Goal: Check status: Check status

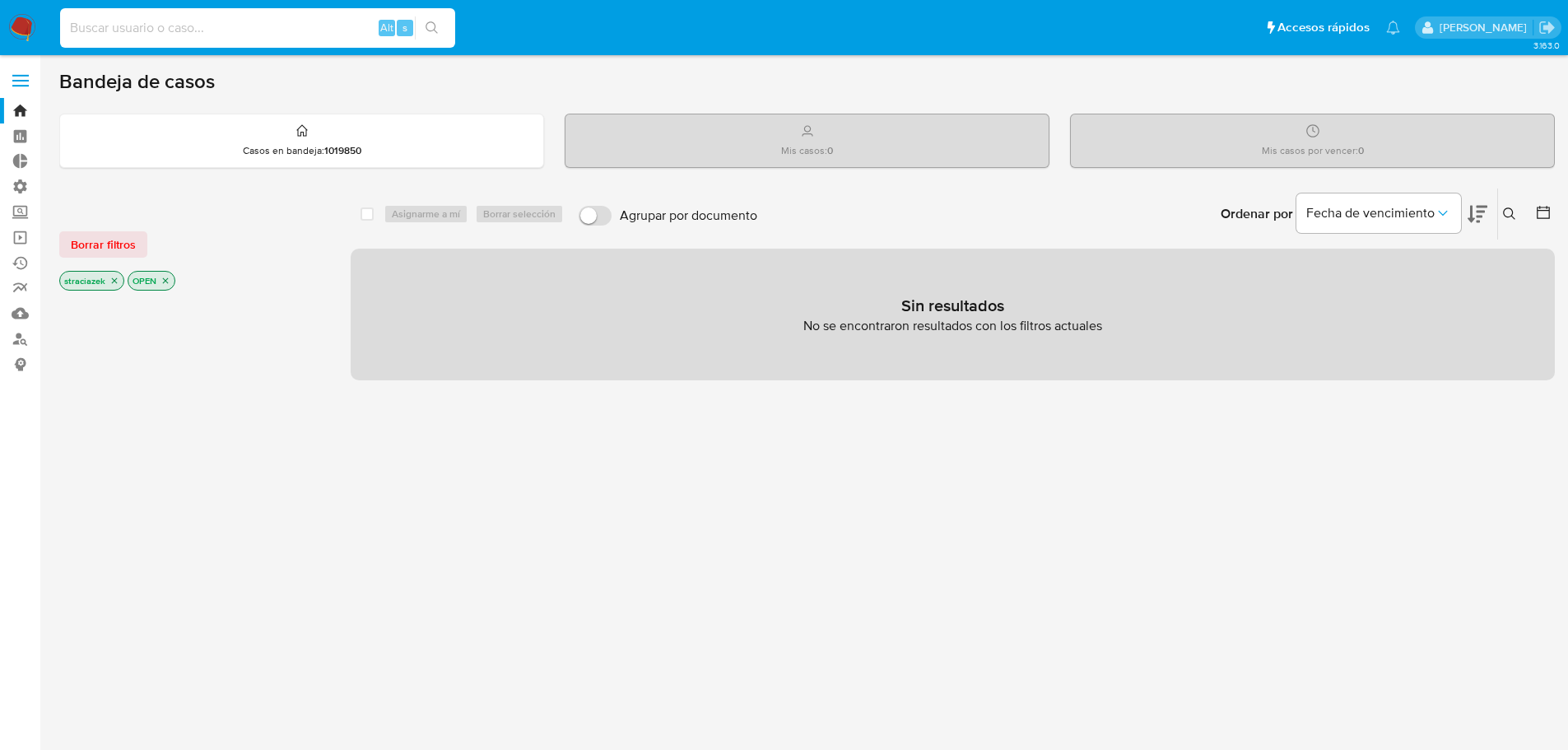
click at [303, 27] on input at bounding box center [257, 28] width 395 height 21
paste input "303268714"
click at [139, 29] on input "303268714" at bounding box center [257, 28] width 395 height 21
type input "303268714"
click at [29, 81] on label at bounding box center [20, 80] width 41 height 34
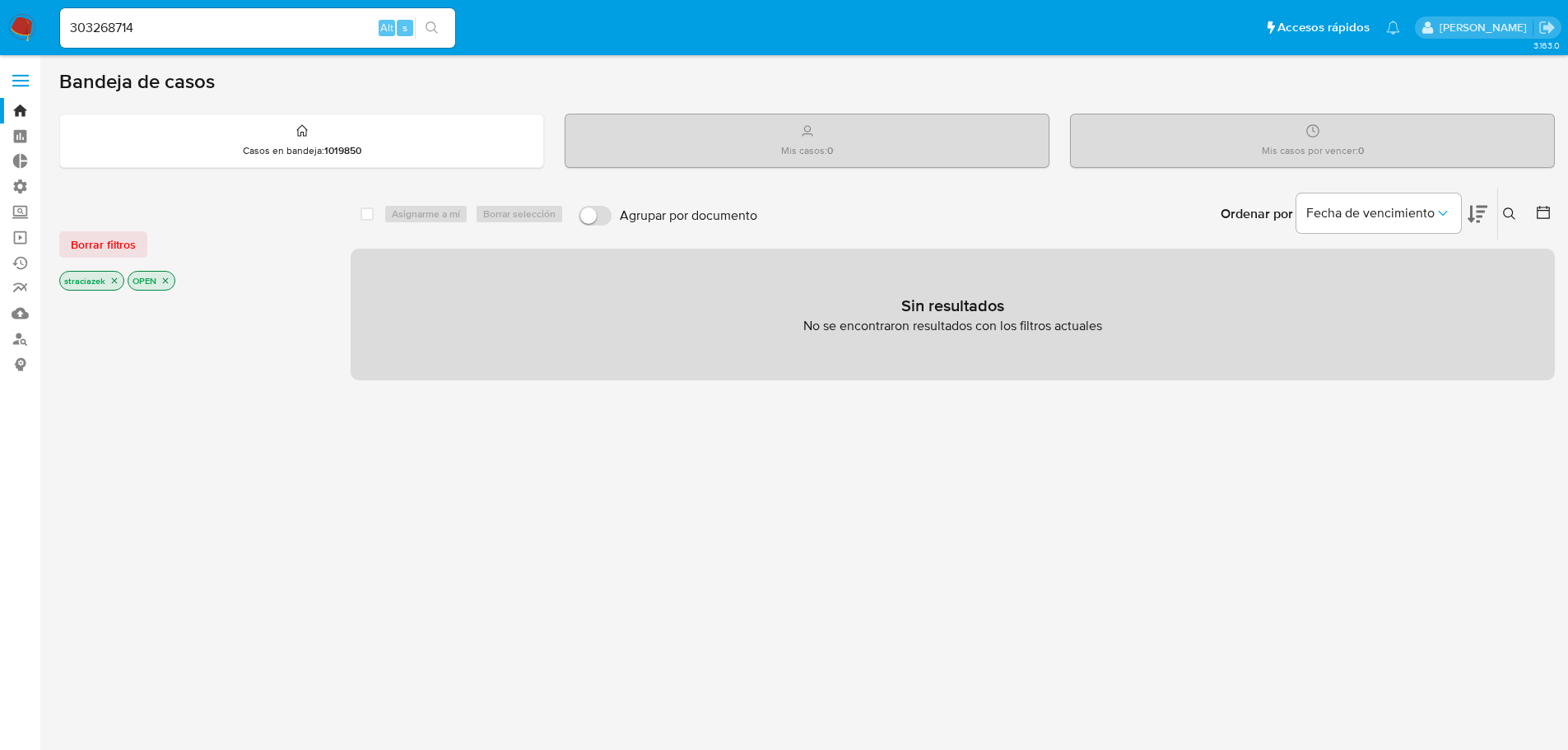
click at [0, 0] on input "checkbox" at bounding box center [0, 0] width 0 height 0
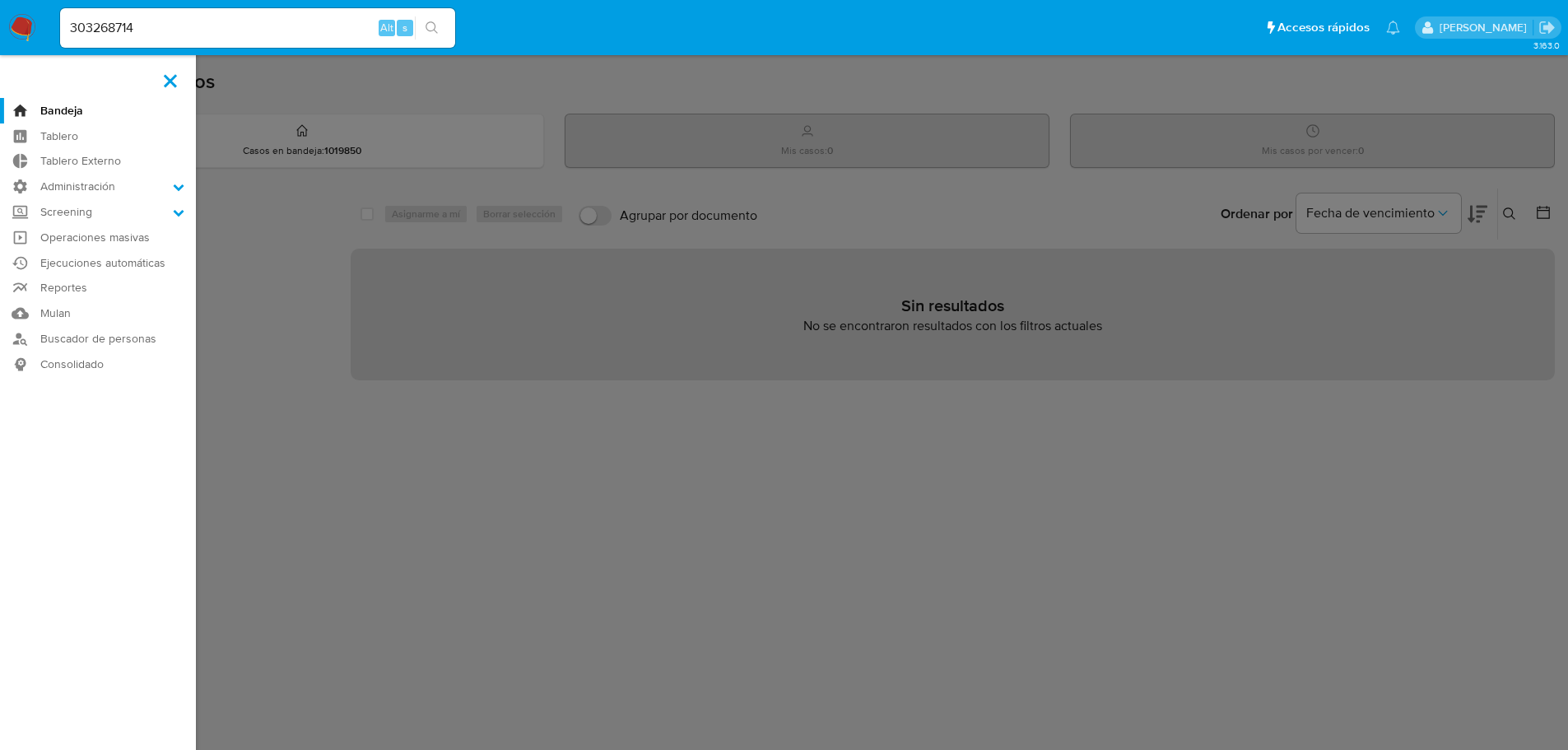
click at [103, 25] on input "303268714" at bounding box center [257, 28] width 395 height 21
click at [362, 33] on input "303268714" at bounding box center [257, 28] width 395 height 21
click at [434, 27] on icon "search-icon" at bounding box center [431, 27] width 12 height 12
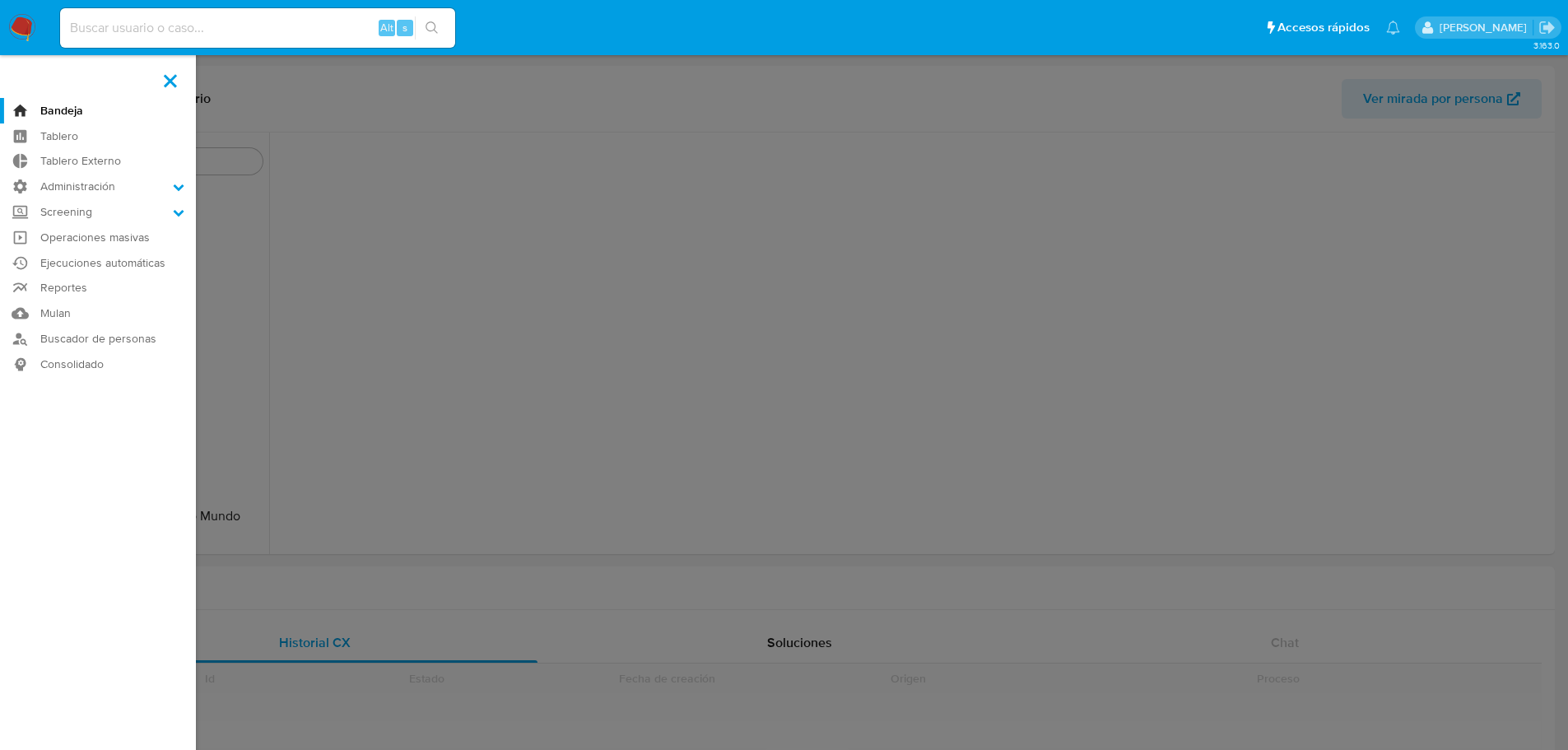
scroll to position [853, 0]
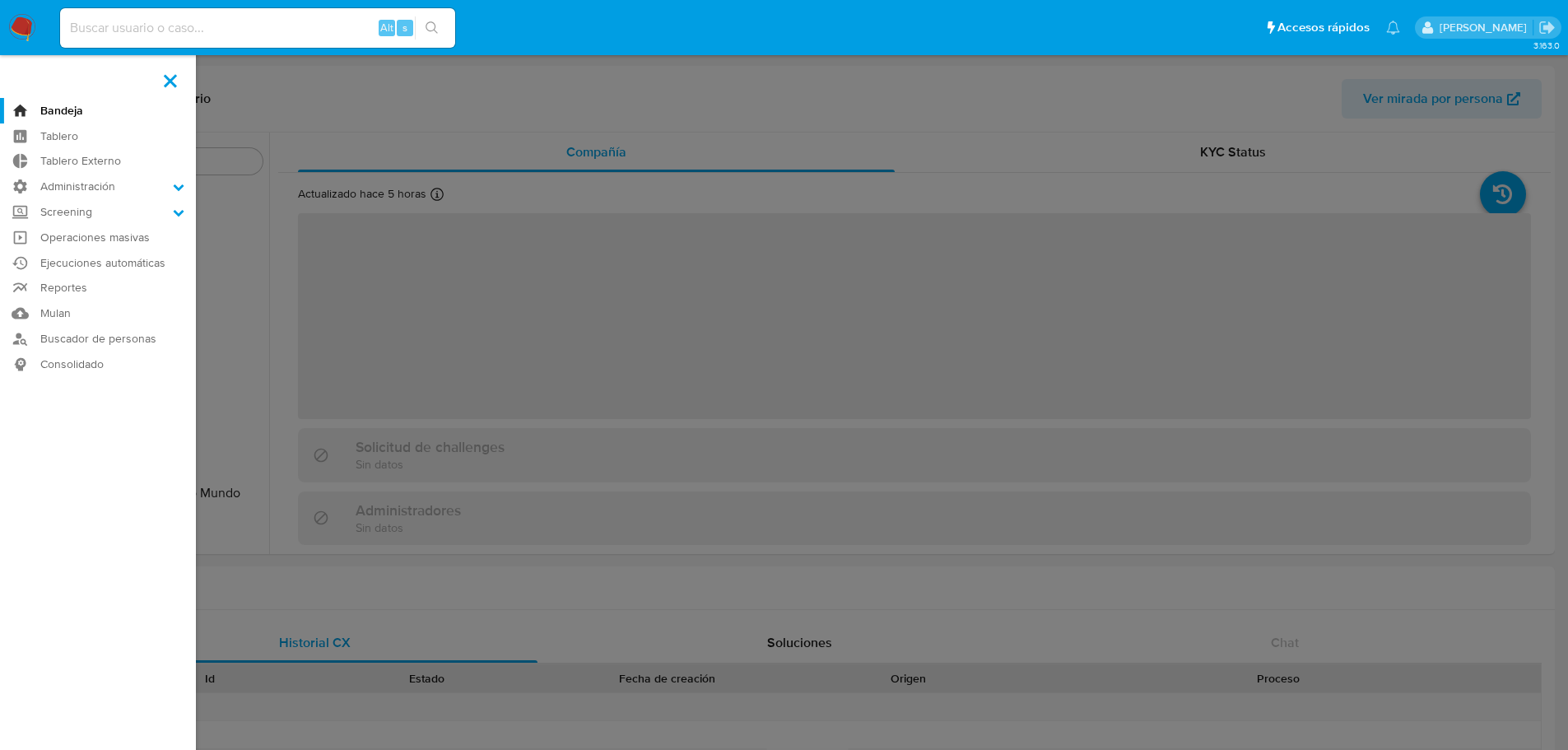
click at [166, 77] on span at bounding box center [170, 80] width 13 height 13
click at [0, 0] on input "checkbox" at bounding box center [0, 0] width 0 height 0
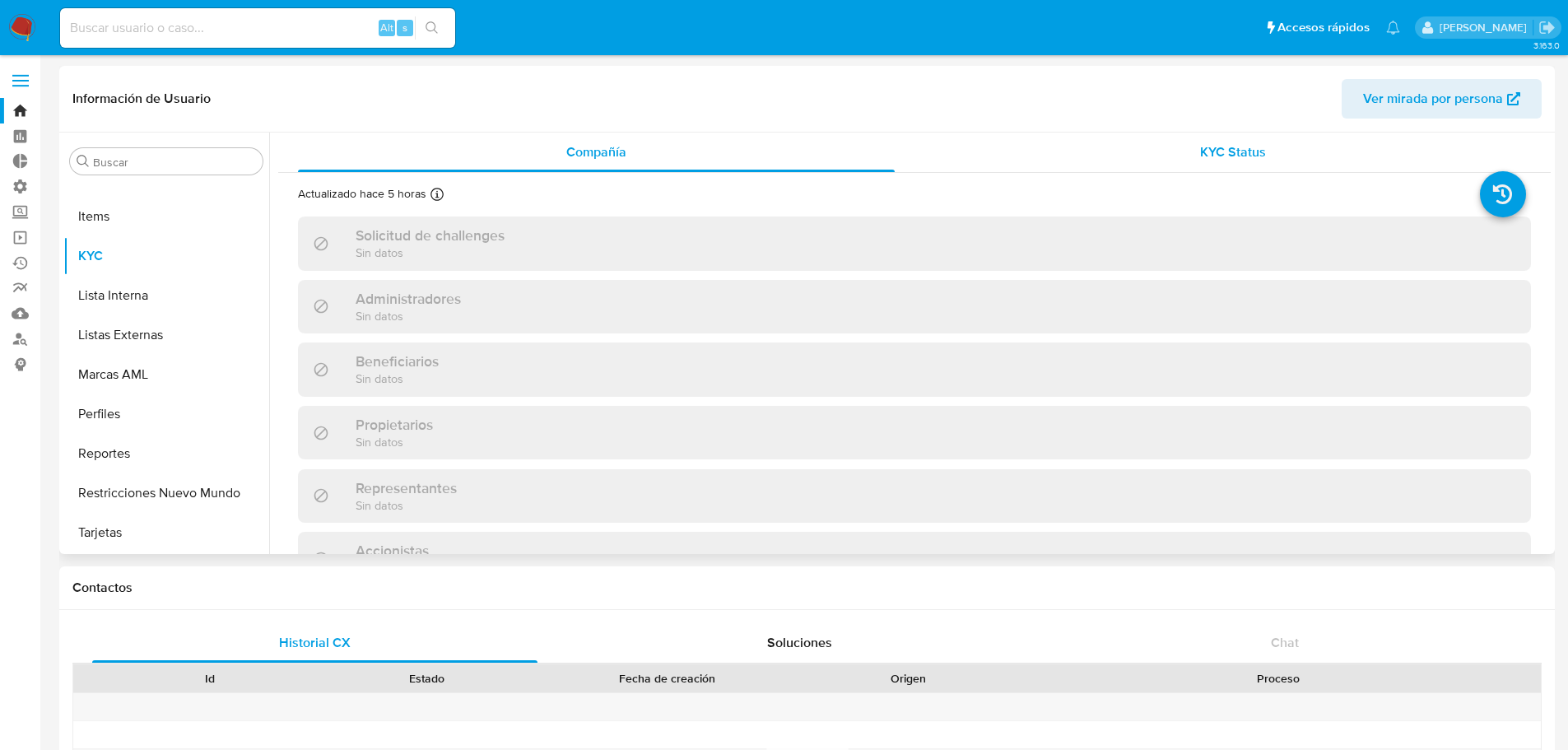
select select "10"
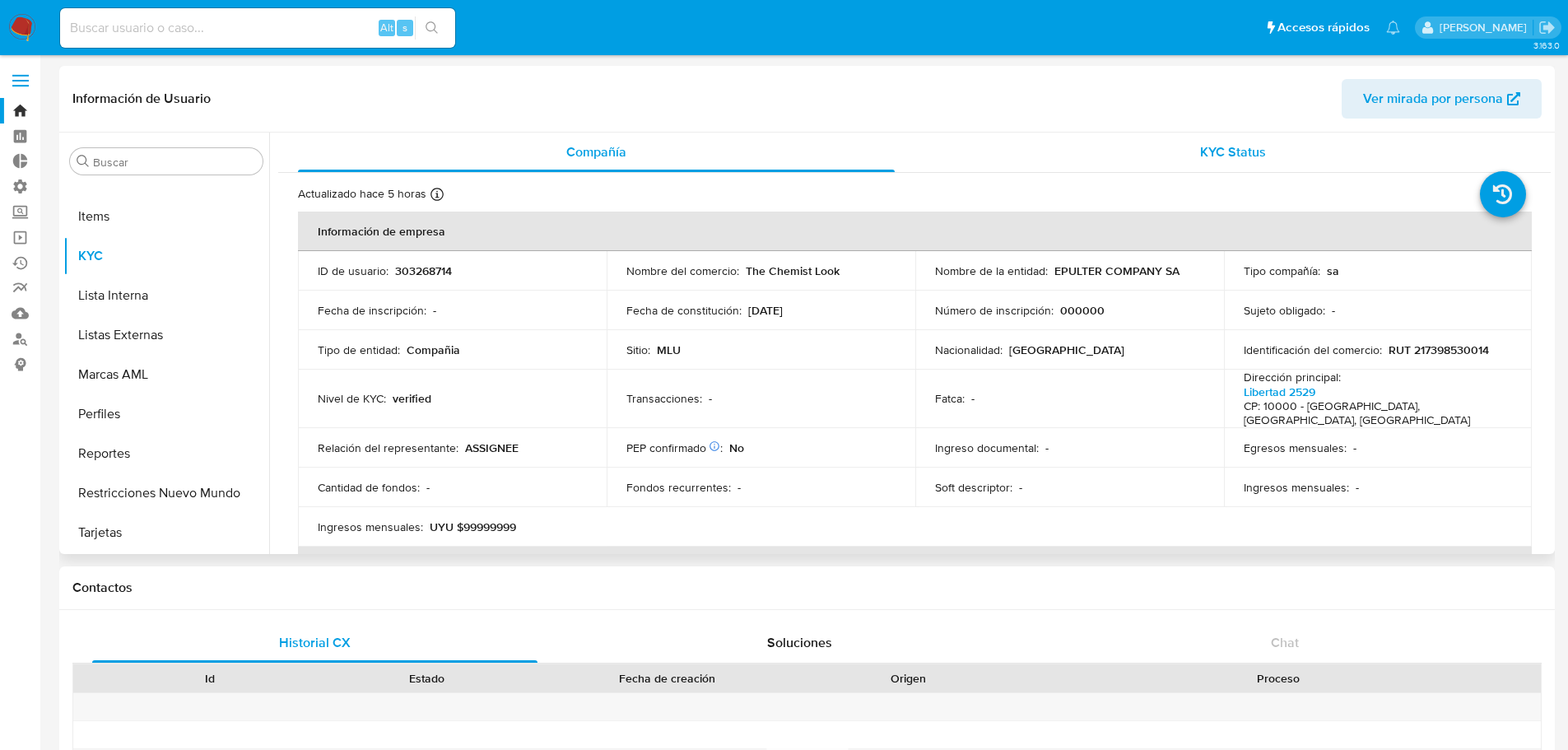
click at [1228, 147] on span "KYC Status" at bounding box center [1232, 152] width 66 height 19
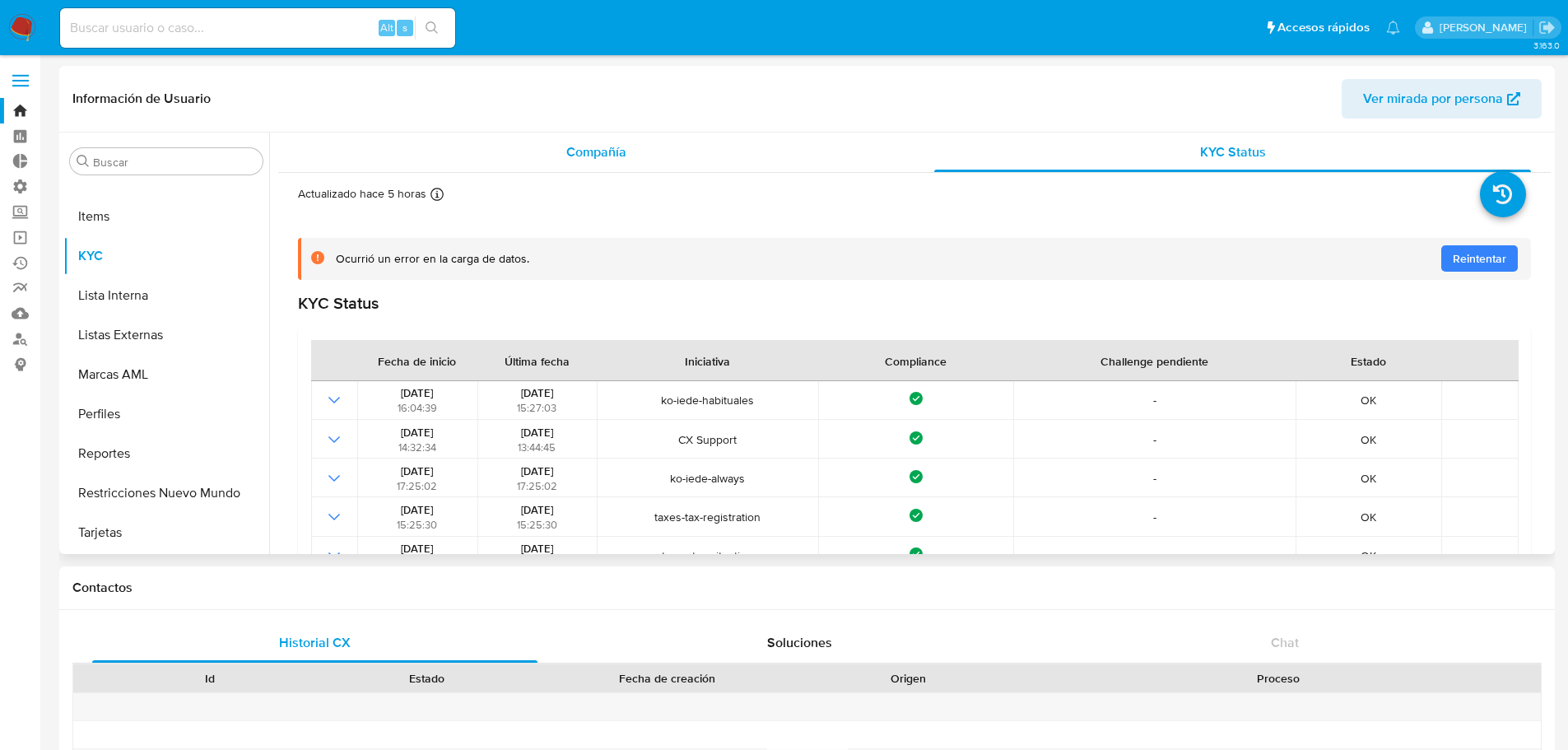
click at [597, 153] on span "Compañía" at bounding box center [596, 152] width 60 height 19
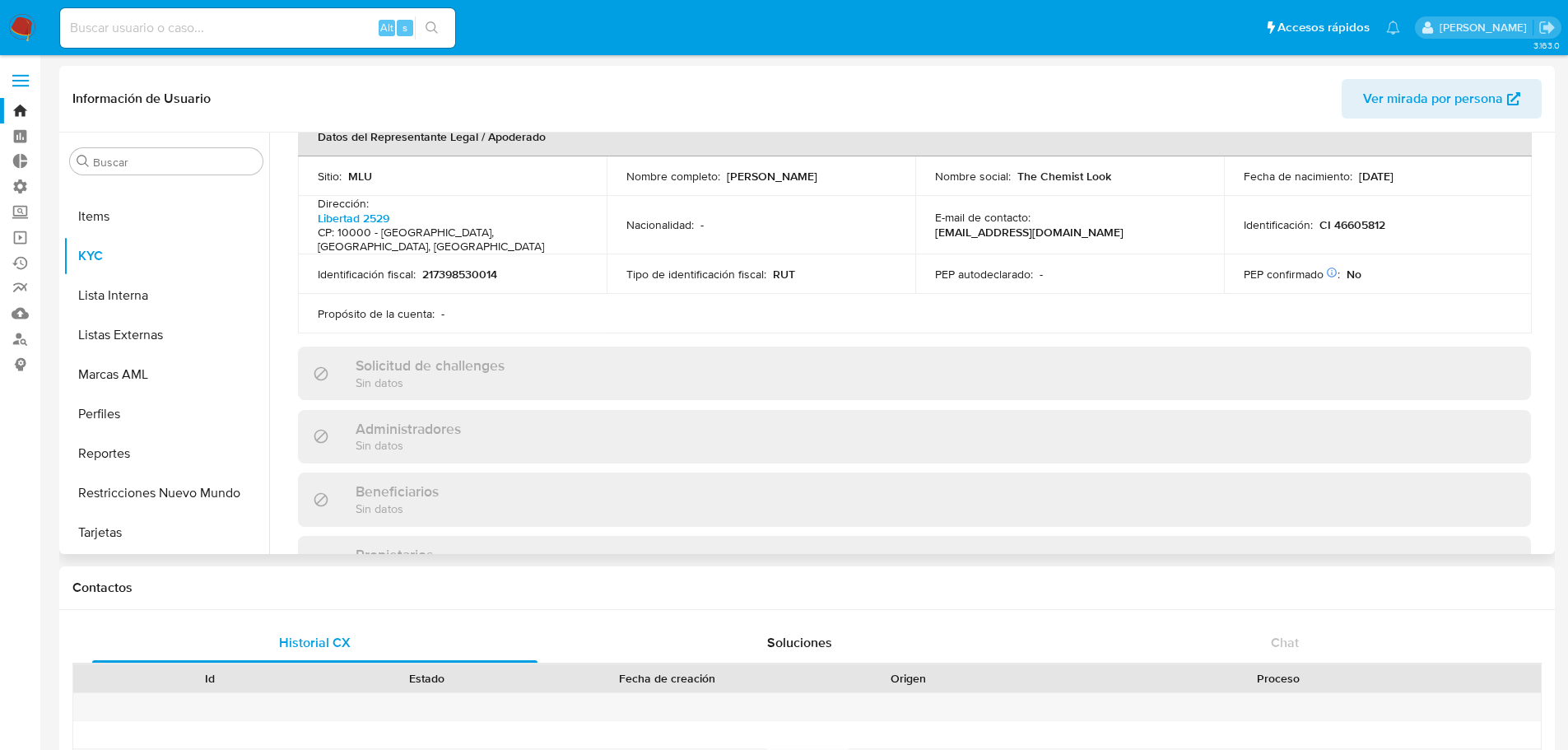
scroll to position [411, 0]
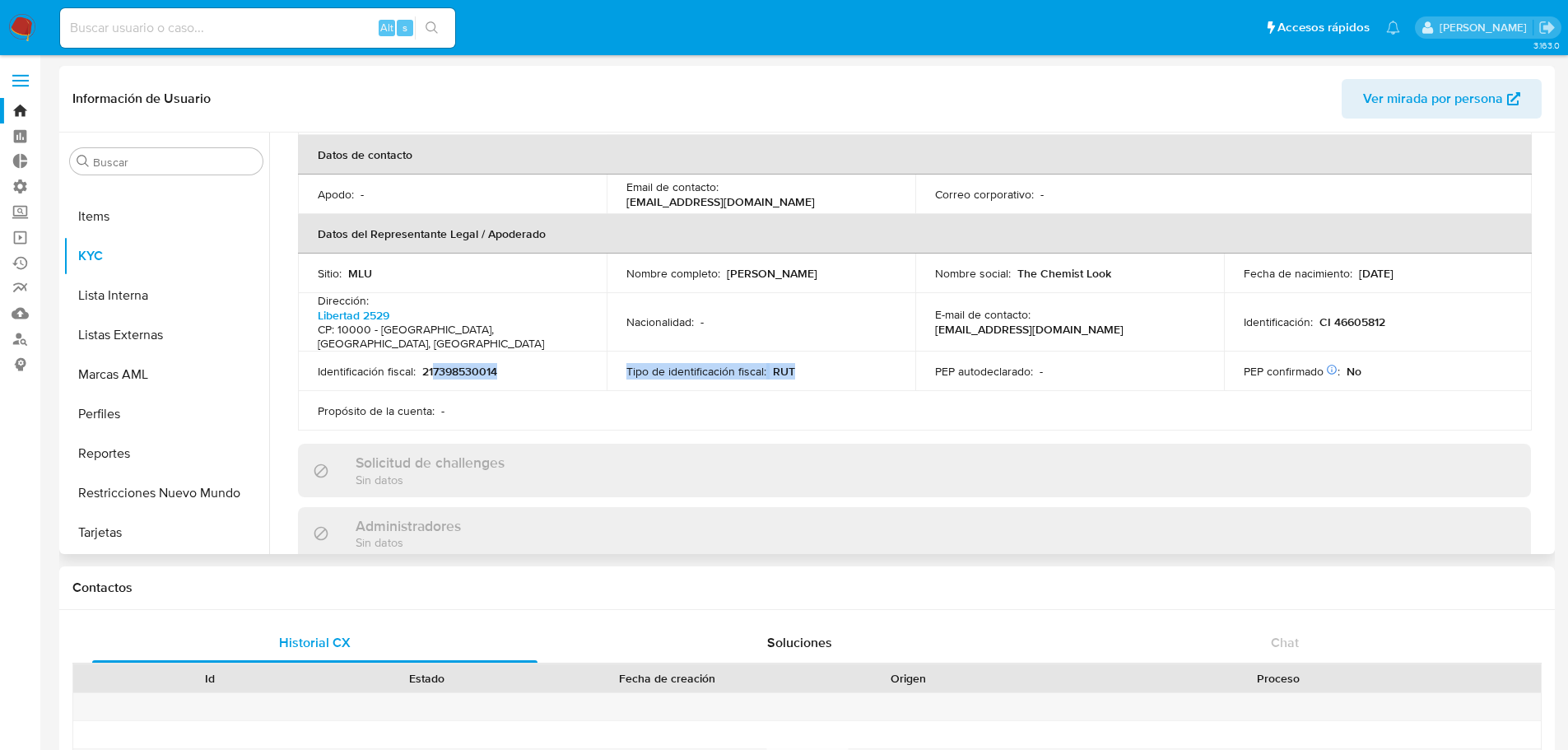
drag, startPoint x: 432, startPoint y: 346, endPoint x: 860, endPoint y: 342, distance: 428.0
click at [860, 351] on tr "Identificación fiscal : 217398530014 Tipo de identificación fiscal : RUT PEP au…" at bounding box center [914, 370] width 1233 height 39
click at [857, 364] on div "Tipo de identificación fiscal : RUT" at bounding box center [761, 370] width 269 height 14
drag, startPoint x: 500, startPoint y: 344, endPoint x: 532, endPoint y: 346, distance: 32.1
click at [532, 364] on div "Identificación fiscal : 217398530014" at bounding box center [452, 370] width 269 height 14
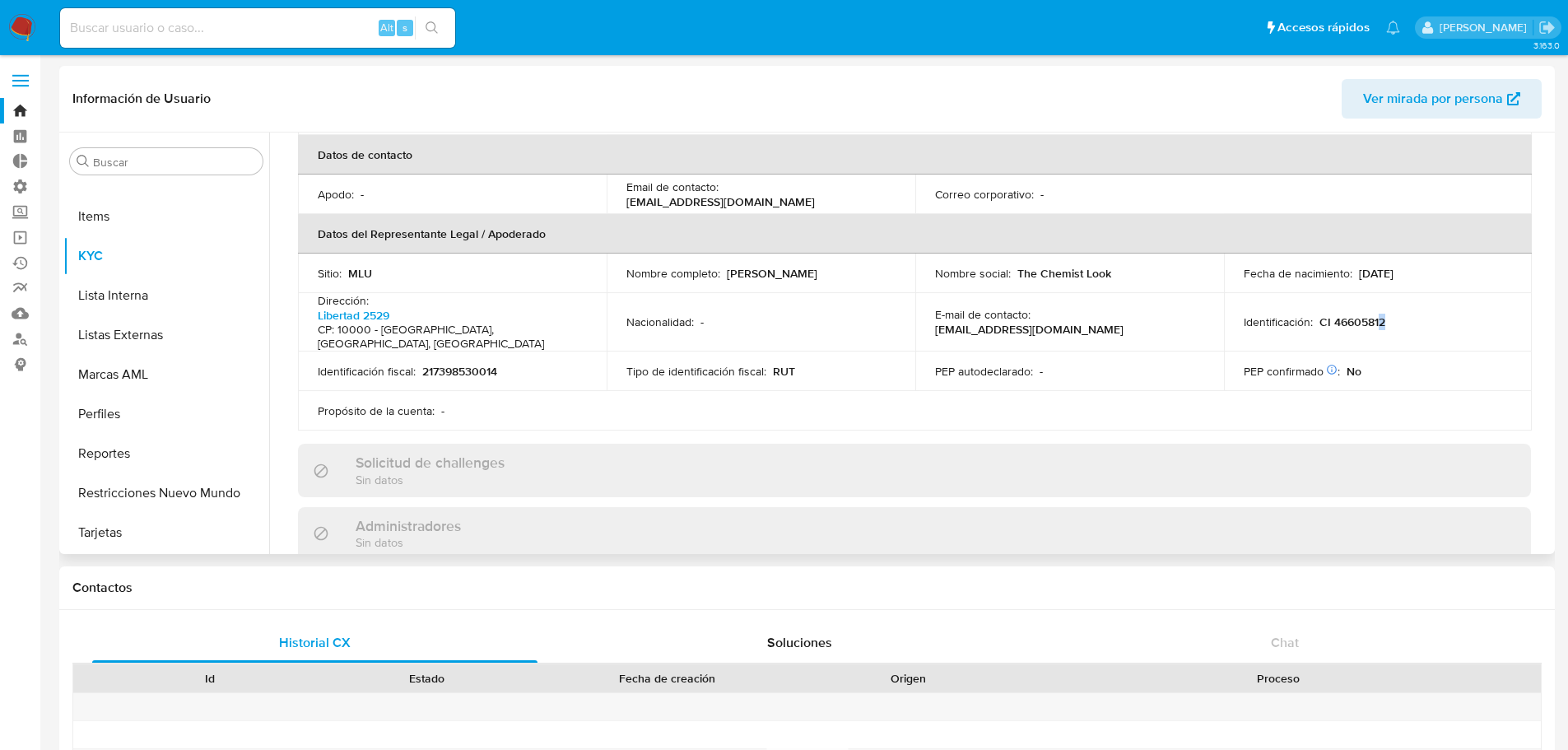
drag, startPoint x: 1405, startPoint y: 297, endPoint x: 1376, endPoint y: 298, distance: 29.0
click at [1376, 315] on div "Identificación : CI 46605812" at bounding box center [1378, 321] width 269 height 14
click at [1399, 364] on div "PEP confirmado Obtenido de listas internas : No" at bounding box center [1378, 370] width 269 height 14
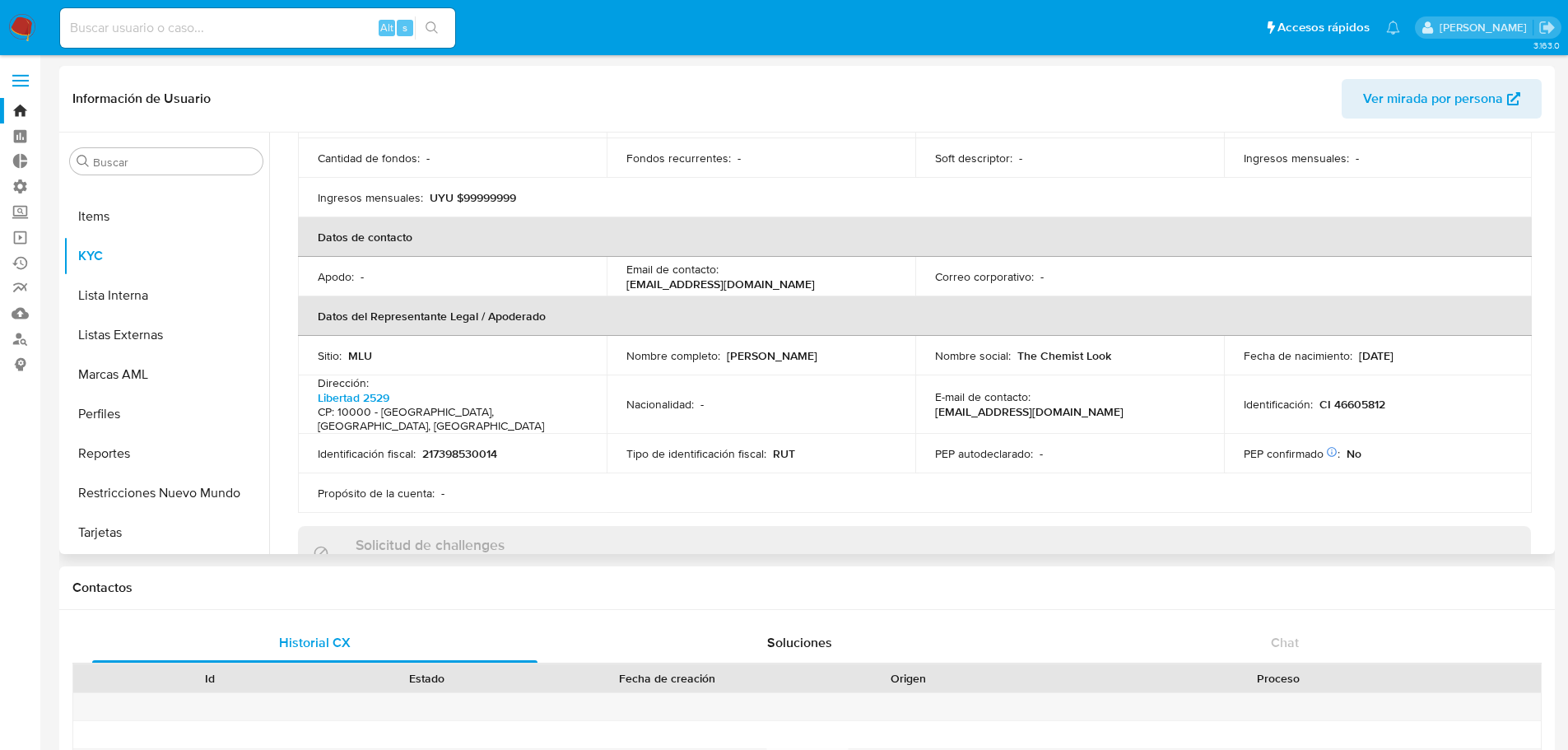
drag, startPoint x: 752, startPoint y: 337, endPoint x: 856, endPoint y: 340, distance: 104.0
click at [817, 348] on p "[PERSON_NAME]" at bounding box center [771, 355] width 91 height 14
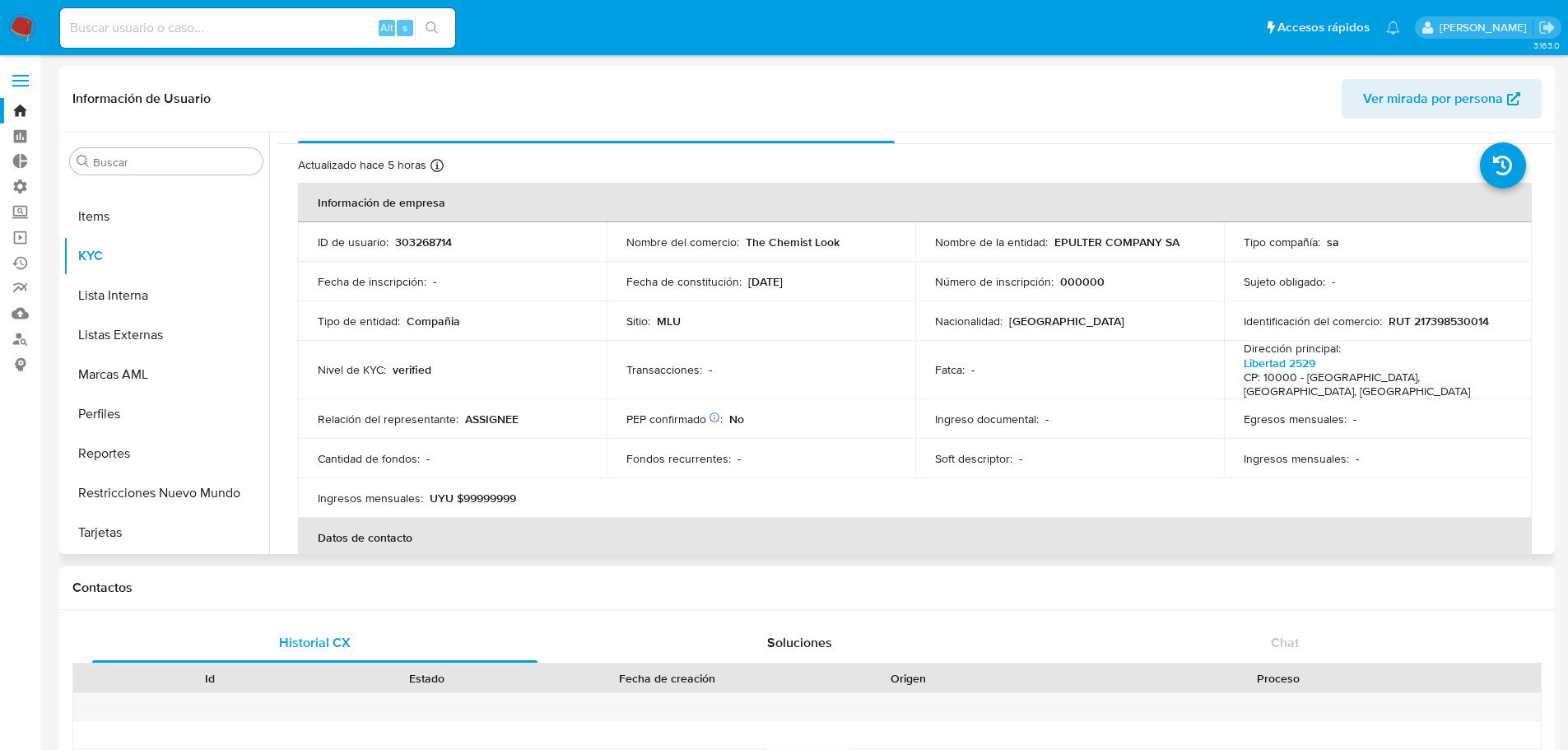
scroll to position [0, 0]
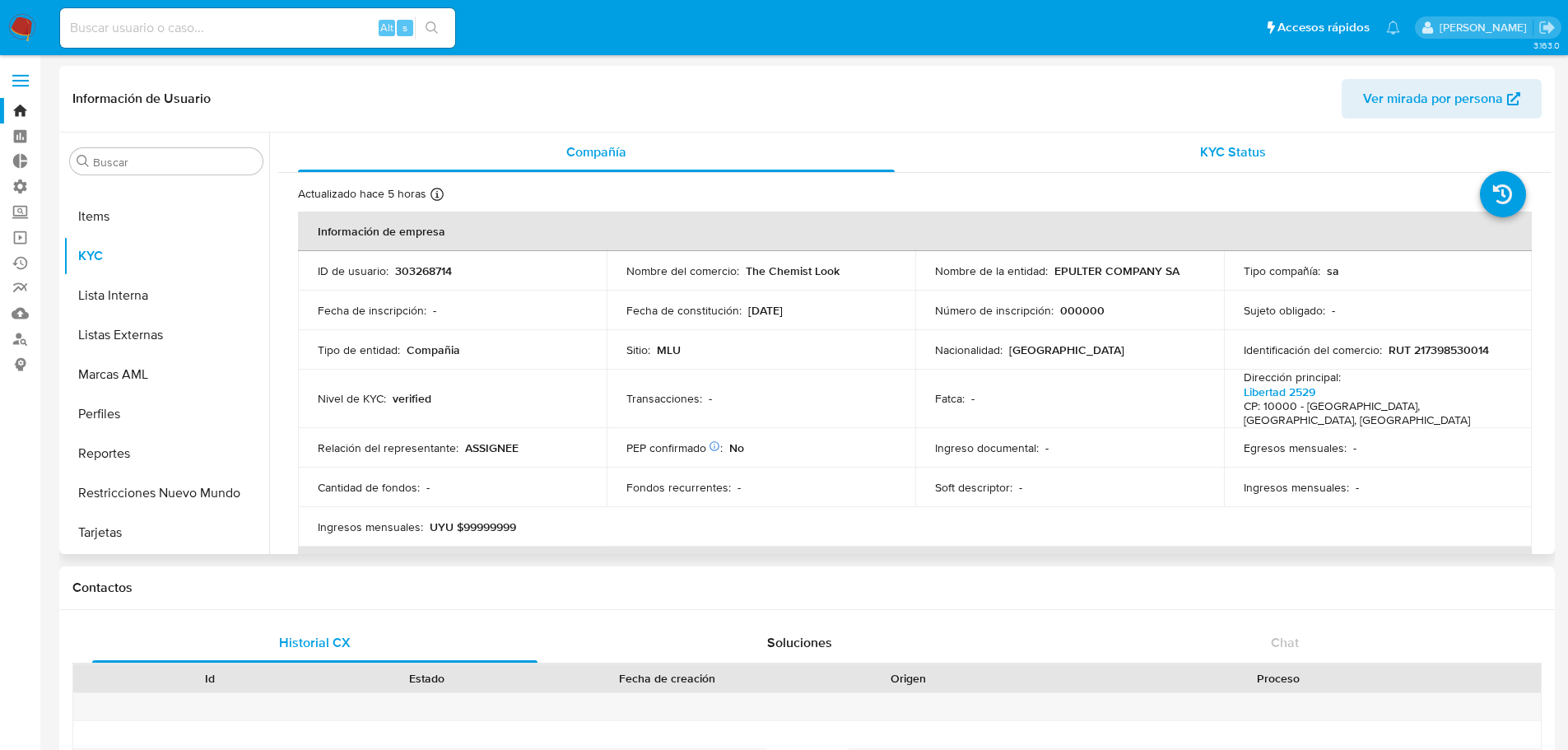
click at [1208, 163] on div "KYC Status" at bounding box center [1232, 151] width 597 height 39
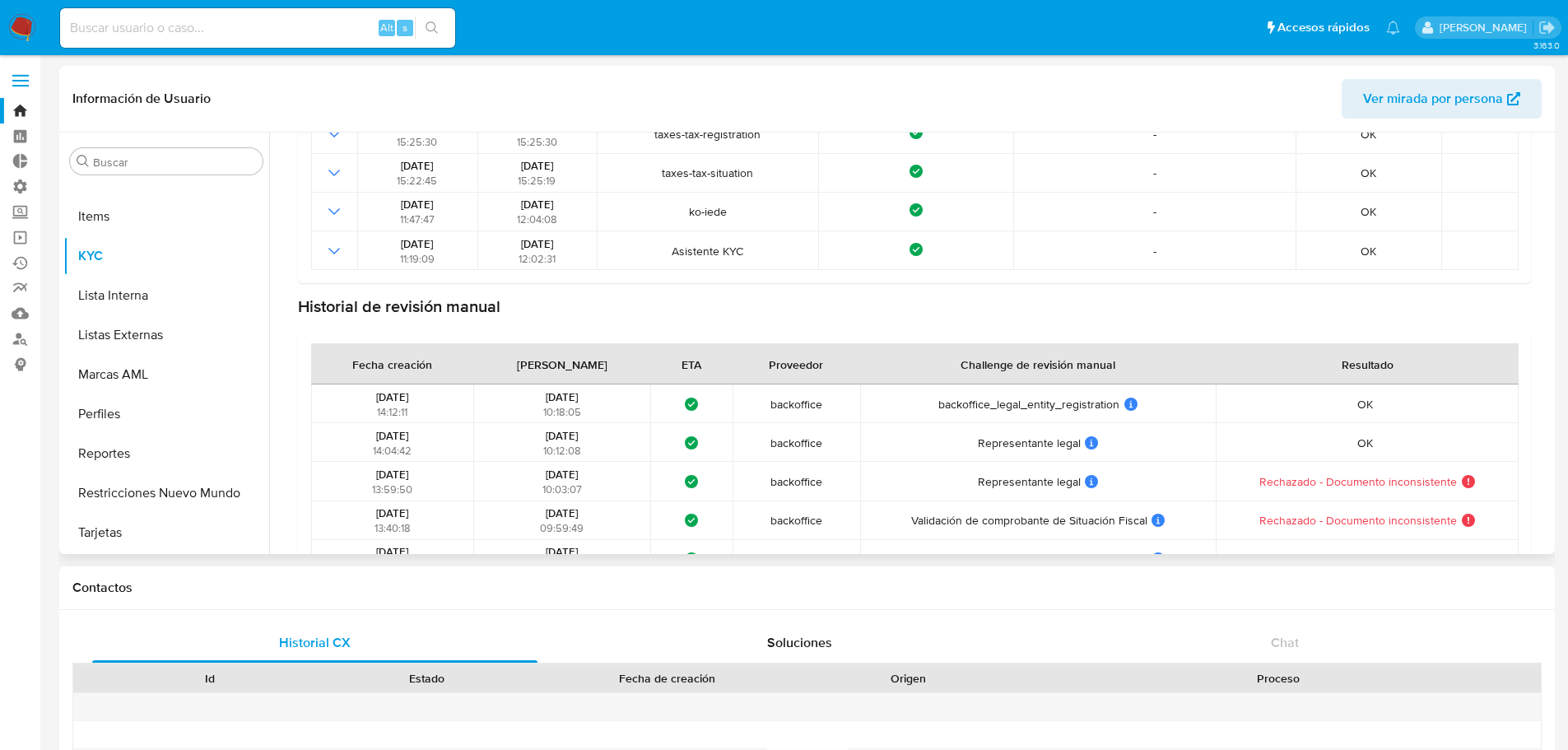
scroll to position [411, 0]
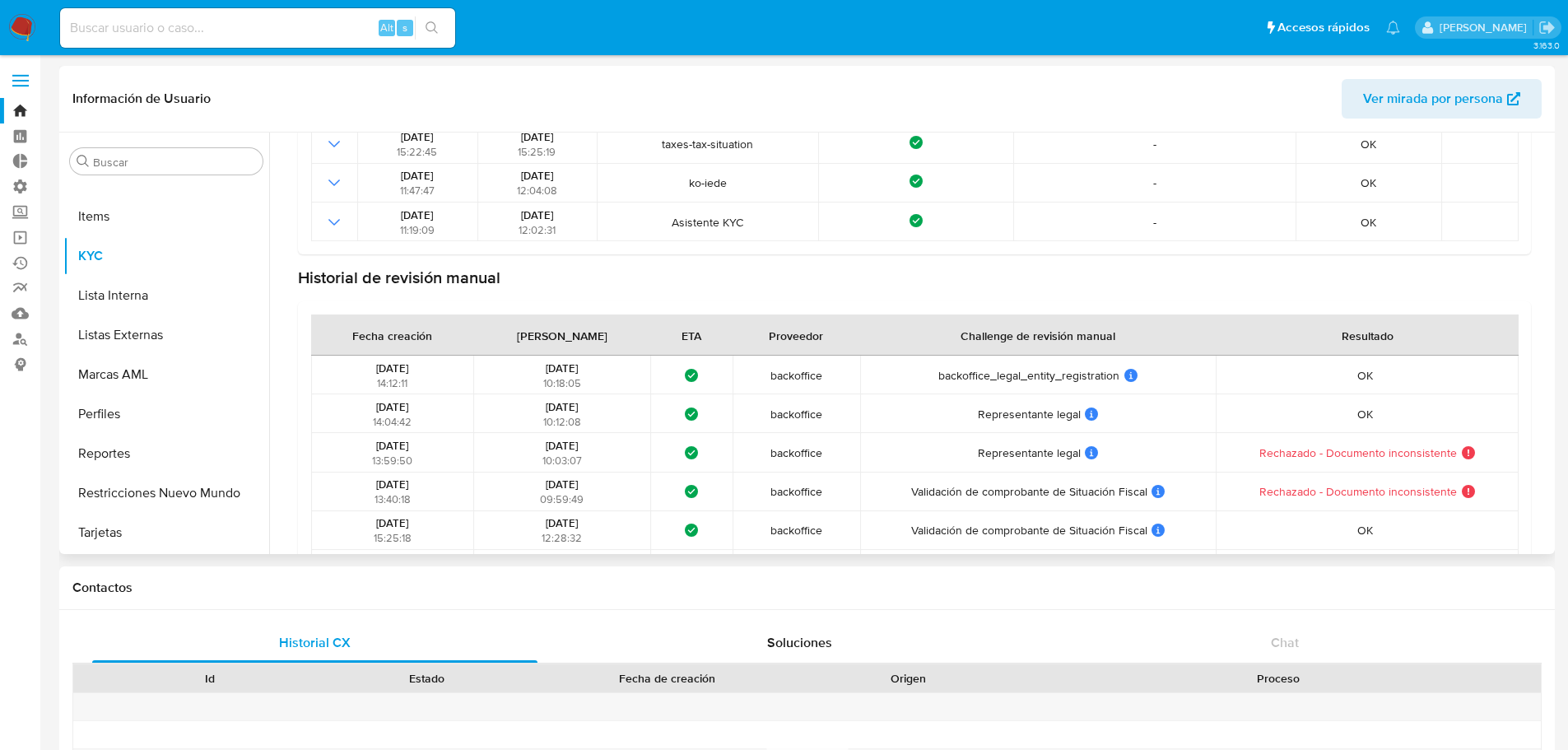
drag, startPoint x: 1362, startPoint y: 459, endPoint x: 1247, endPoint y: 452, distance: 115.2
click at [1390, 456] on span "Rechazado - Documento inconsistente" at bounding box center [1358, 452] width 197 height 14
drag, startPoint x: 762, startPoint y: 451, endPoint x: 629, endPoint y: 453, distance: 133.0
click at [482, 447] on tr "[DATE] 13:59:50 [DATE] 10:03:07 ¿Qué significa este estado? El tiempo de atenci…" at bounding box center [915, 452] width 1207 height 38
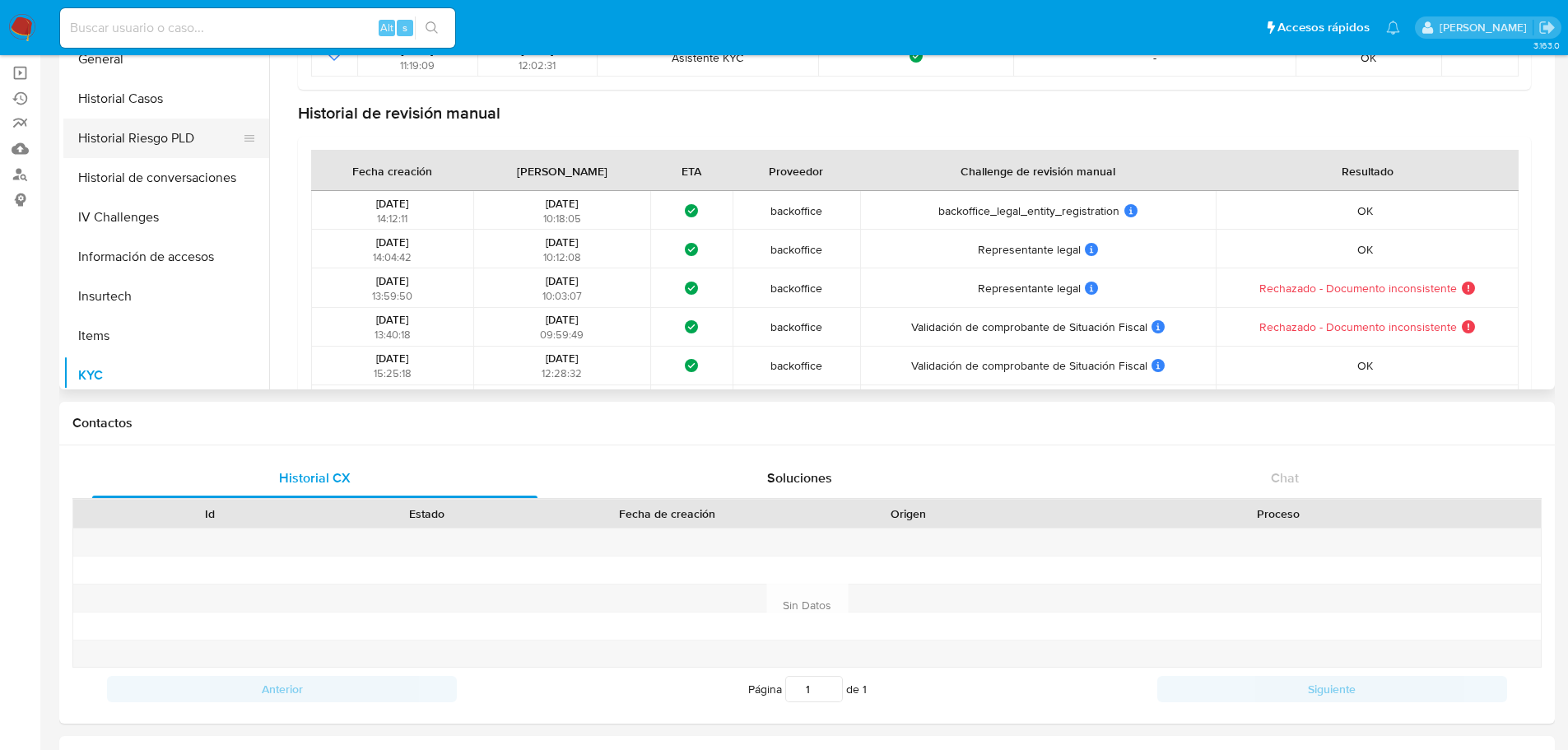
scroll to position [524, 0]
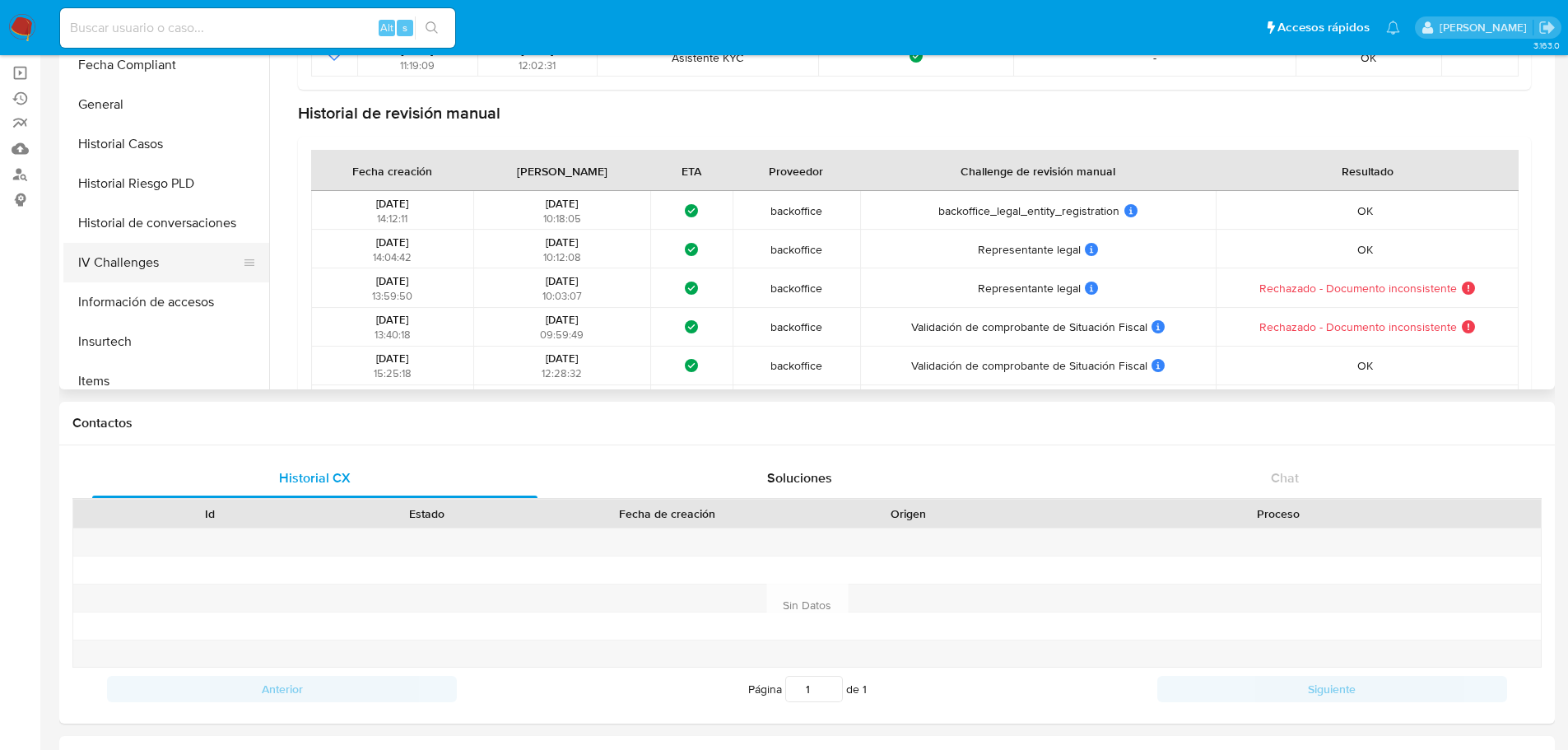
click at [157, 261] on button "IV Challenges" at bounding box center [159, 262] width 192 height 39
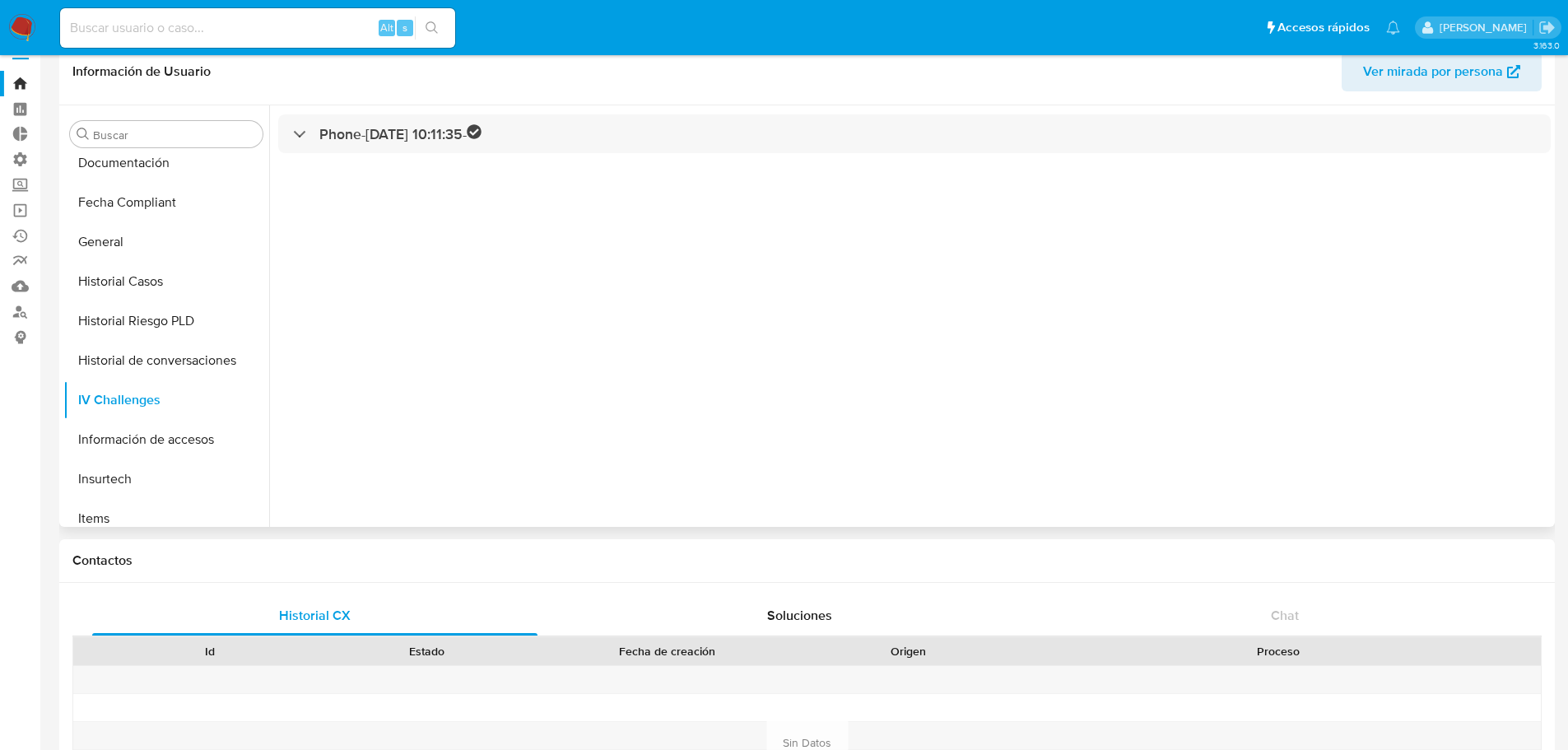
scroll to position [0, 0]
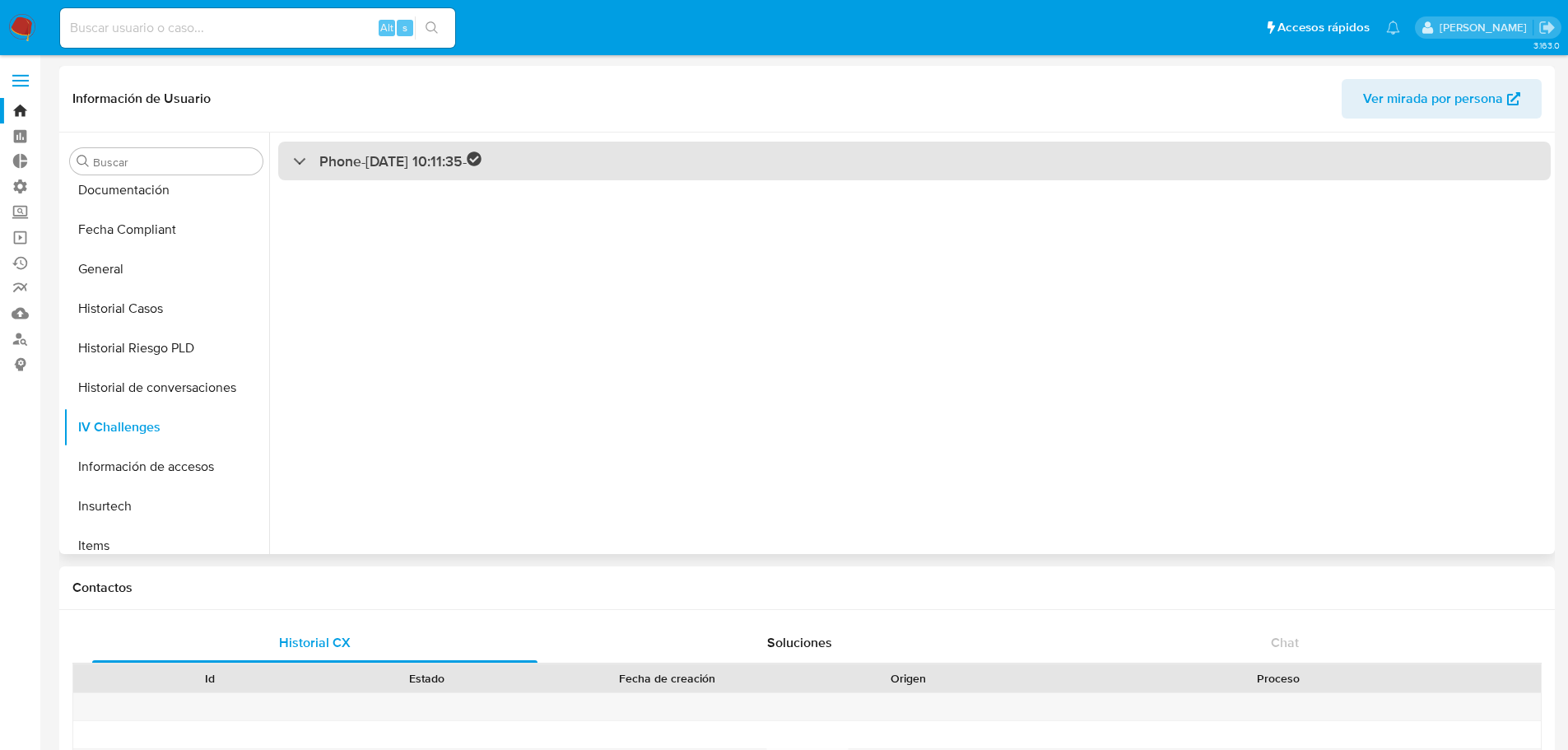
click at [467, 151] on h3 "Phone - [DATE] 10:11:35 -" at bounding box center [400, 161] width 162 height 19
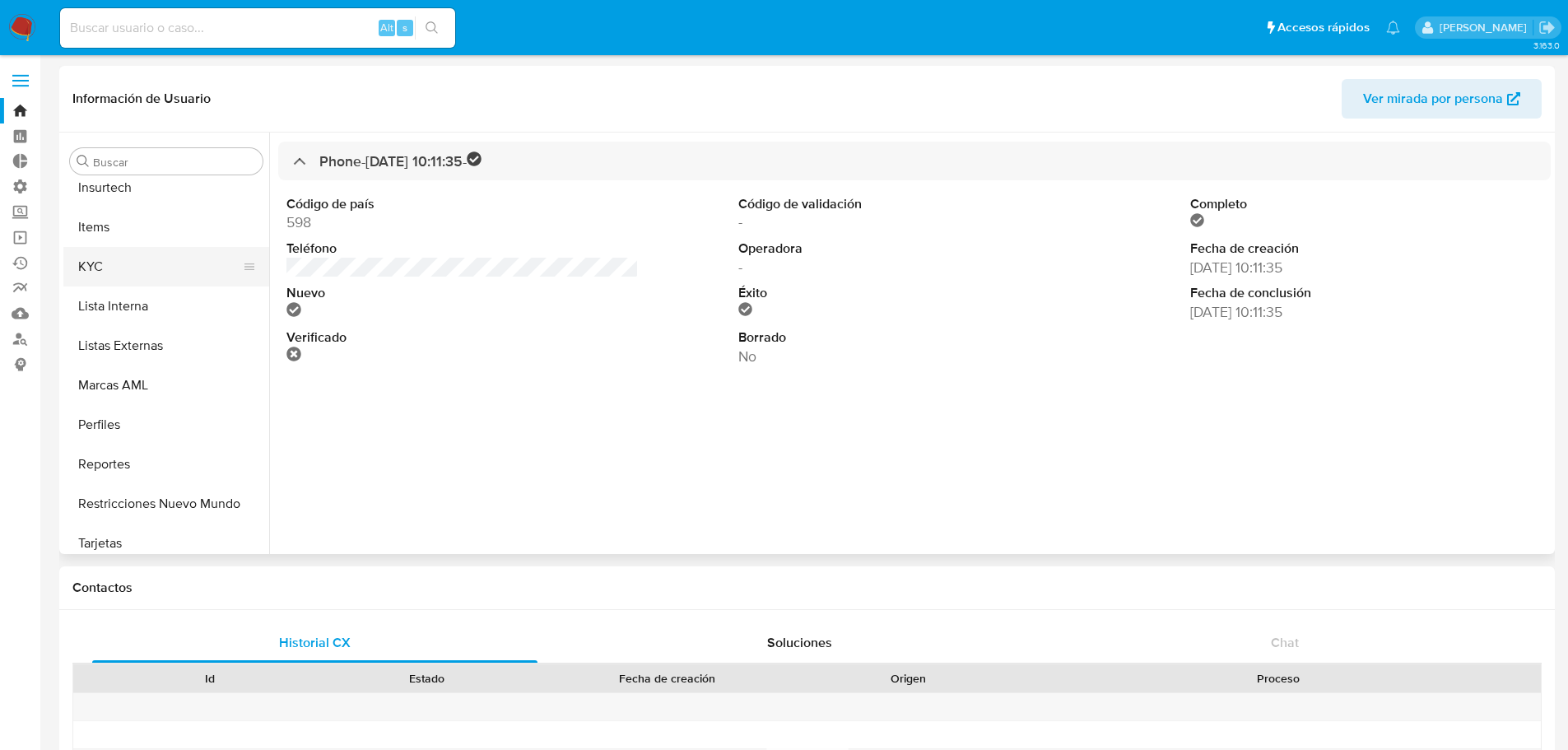
scroll to position [853, 0]
click at [150, 262] on button "KYC" at bounding box center [159, 255] width 192 height 39
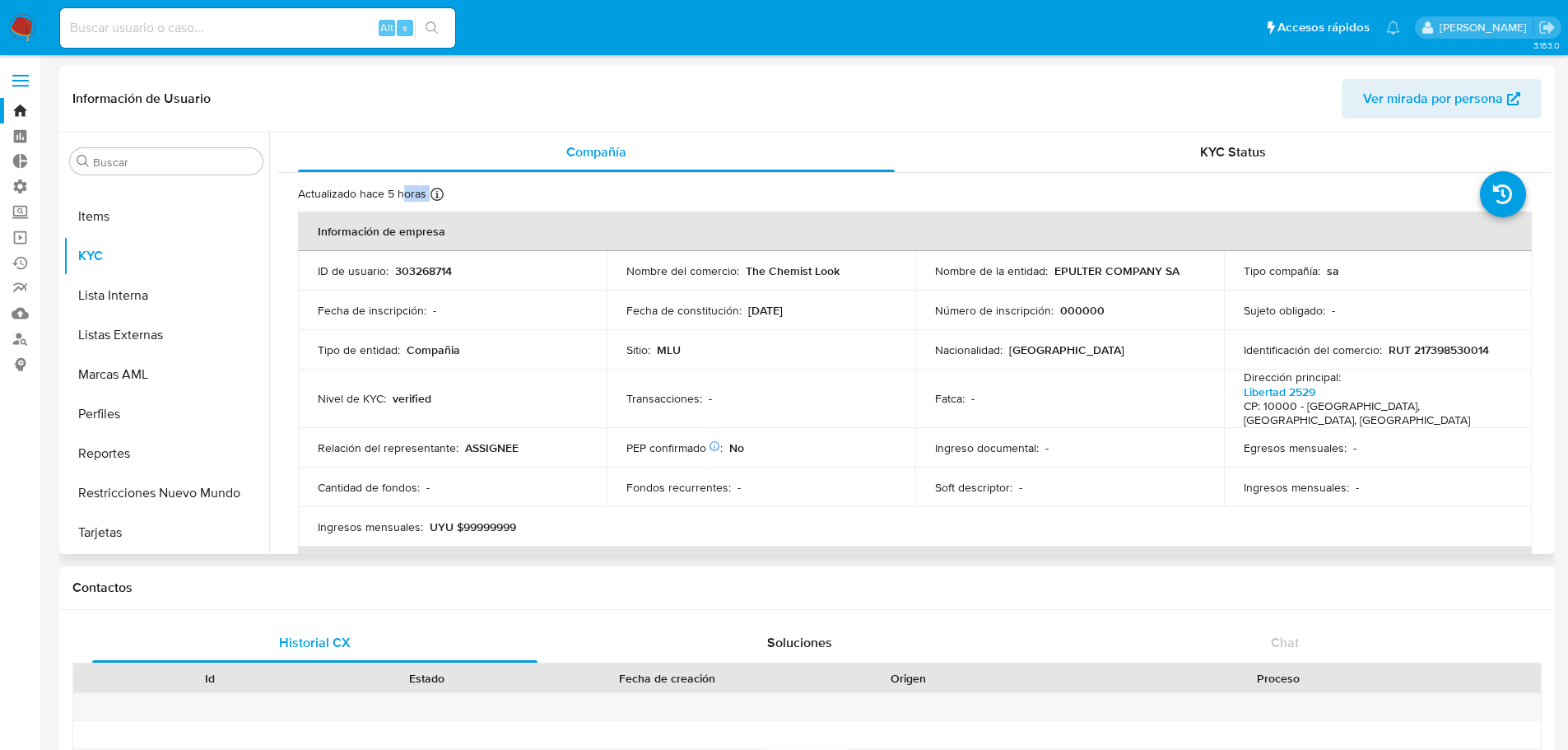
drag, startPoint x: 405, startPoint y: 193, endPoint x: 428, endPoint y: 193, distance: 23.0
click at [428, 193] on div "Actualizado hace 5 horas Creado: [DATE] 17:16:12 Actualizado: [DATE] 10:38:03" at bounding box center [395, 196] width 195 height 21
click at [1234, 145] on span "KYC Status" at bounding box center [1232, 152] width 66 height 19
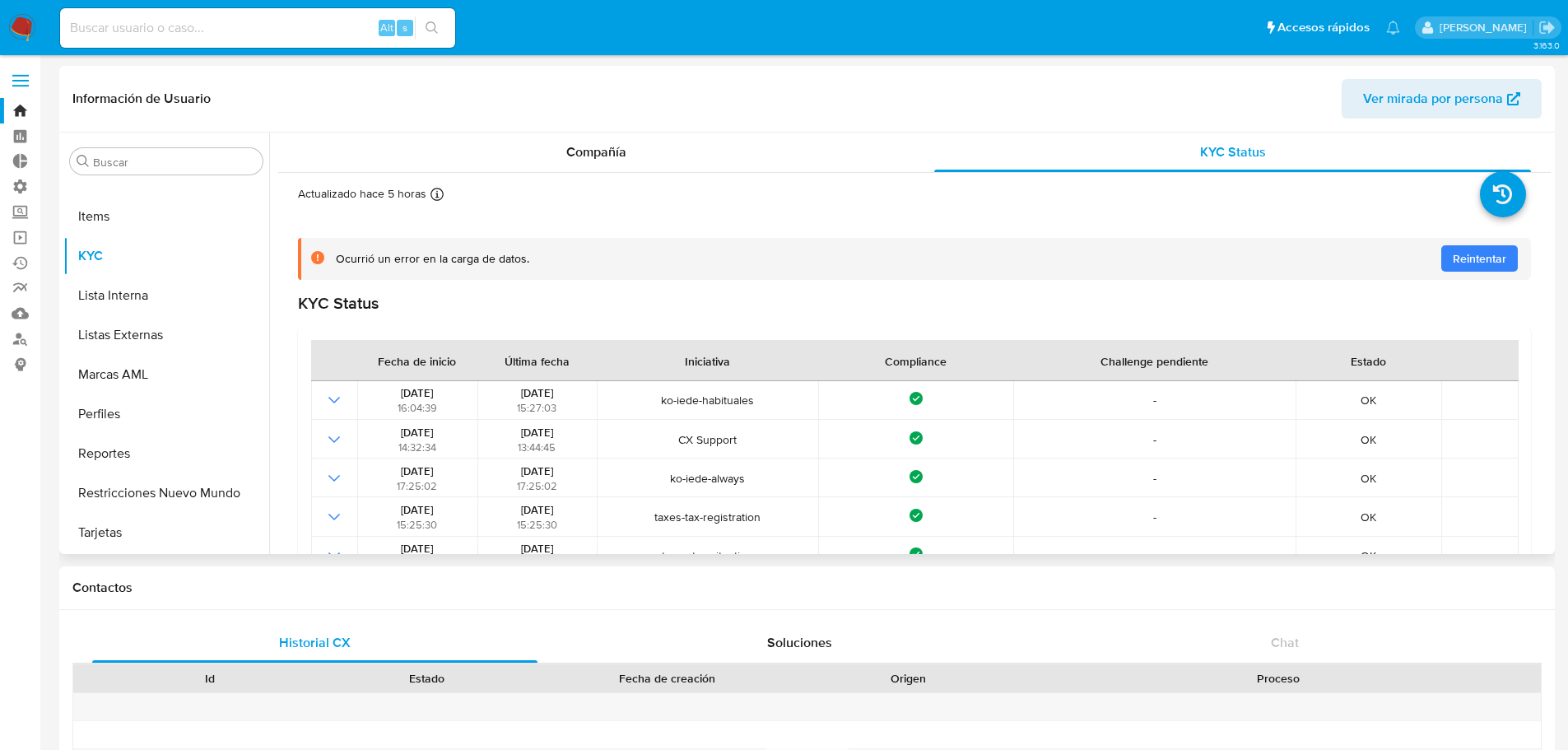
drag, startPoint x: 477, startPoint y: 259, endPoint x: 600, endPoint y: 266, distance: 123.2
click at [600, 266] on div "Ocurrió un error en la carga de datos. Reintentar" at bounding box center [926, 258] width 1182 height 15
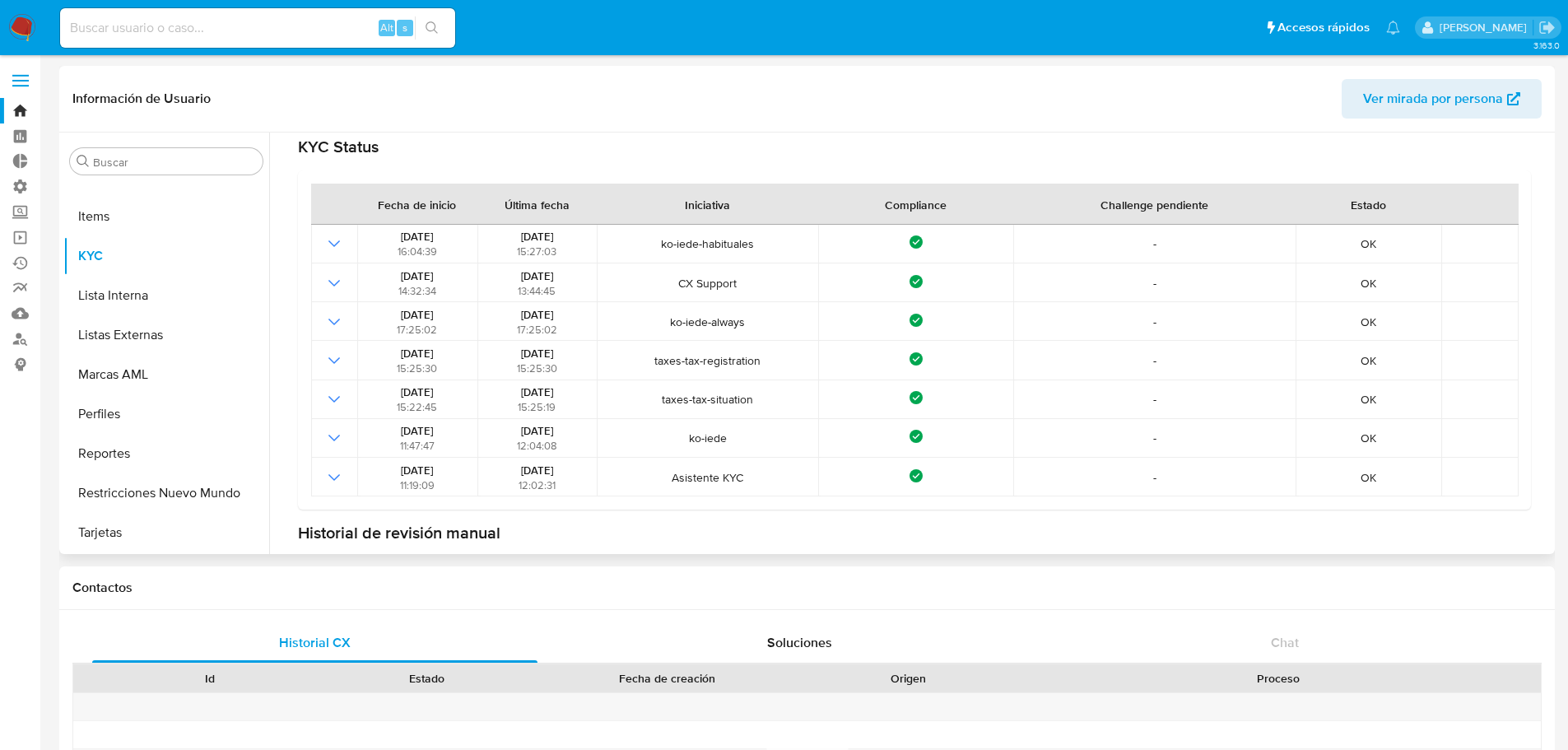
scroll to position [0, 0]
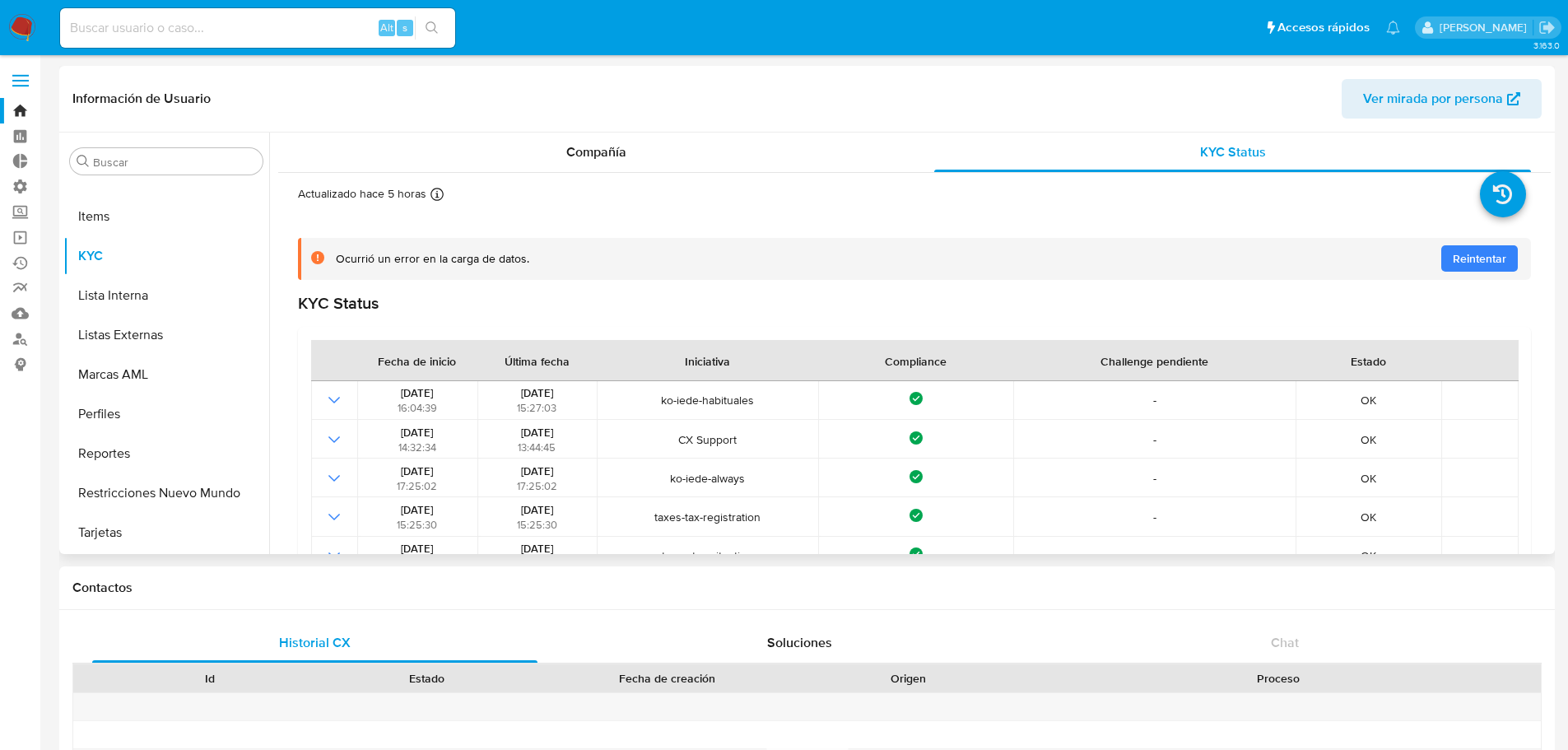
click at [1456, 254] on span "Reintentar" at bounding box center [1479, 258] width 54 height 27
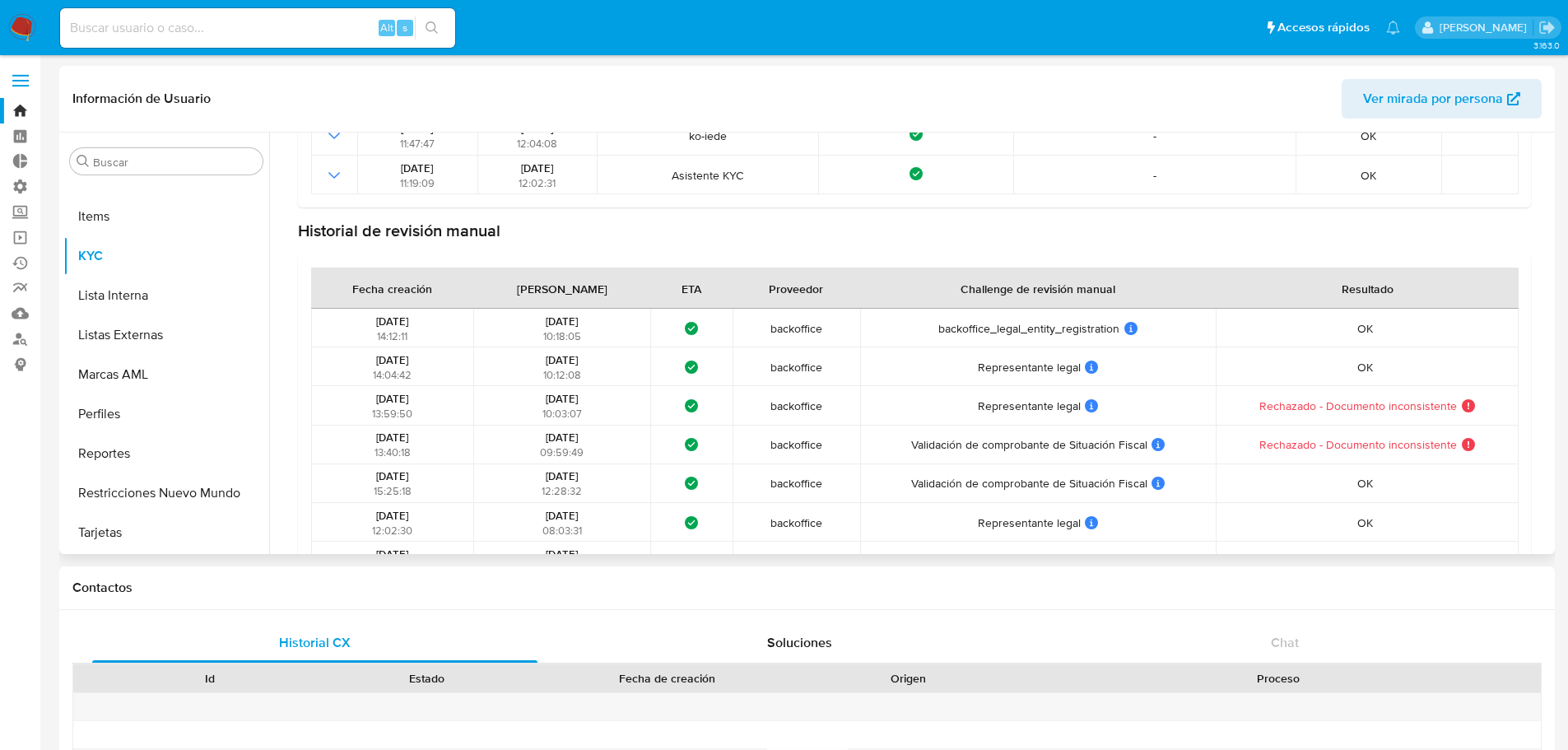
scroll to position [494, 0]
